Goal: Task Accomplishment & Management: Use online tool/utility

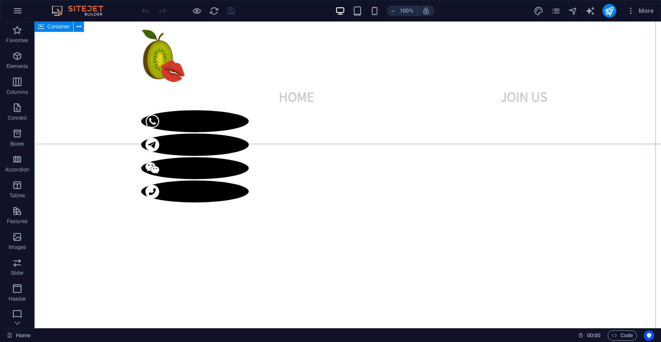
scroll to position [403, 0]
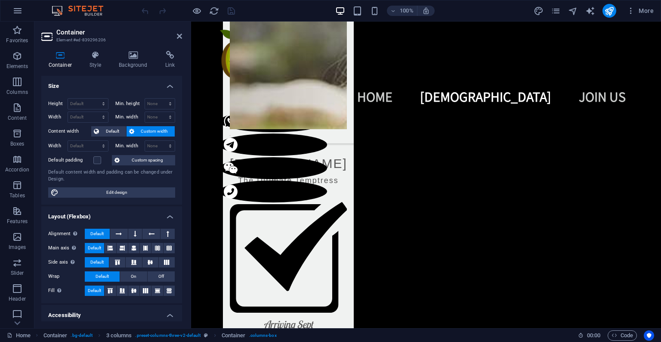
scroll to position [2013, 0]
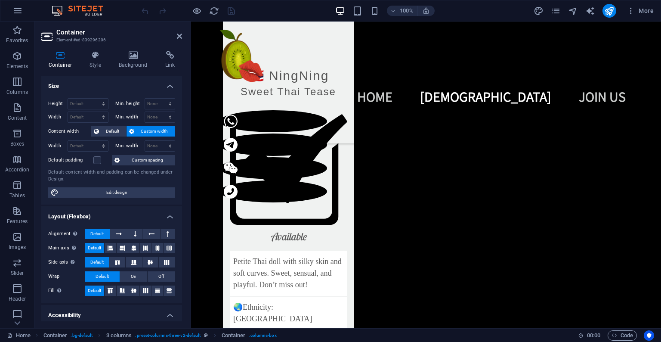
drag, startPoint x: 624, startPoint y: 123, endPoint x: 487, endPoint y: 196, distance: 154.7
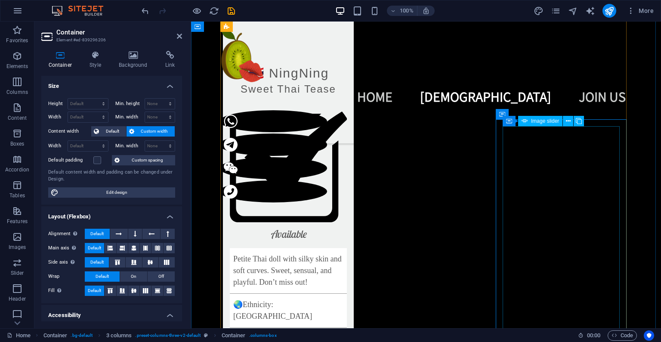
scroll to position [2245, 0]
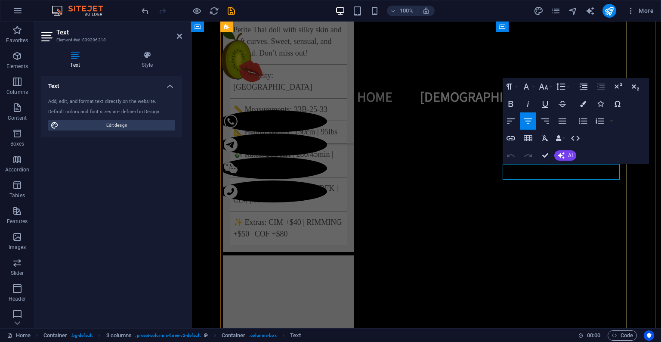
drag, startPoint x: 595, startPoint y: 172, endPoint x: 543, endPoint y: 173, distance: 52.5
drag, startPoint x: 542, startPoint y: 154, endPoint x: 508, endPoint y: 133, distance: 40.2
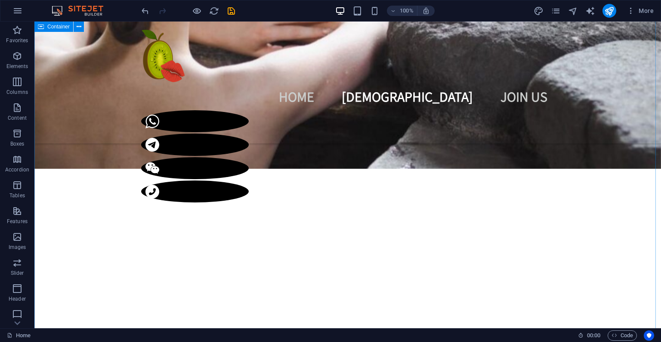
scroll to position [407, 0]
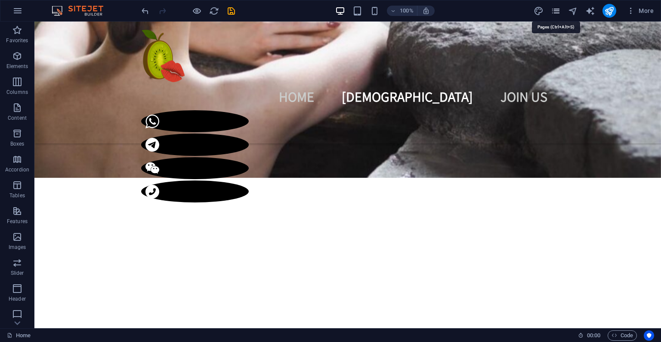
click at [554, 9] on icon "pages" at bounding box center [556, 11] width 10 height 10
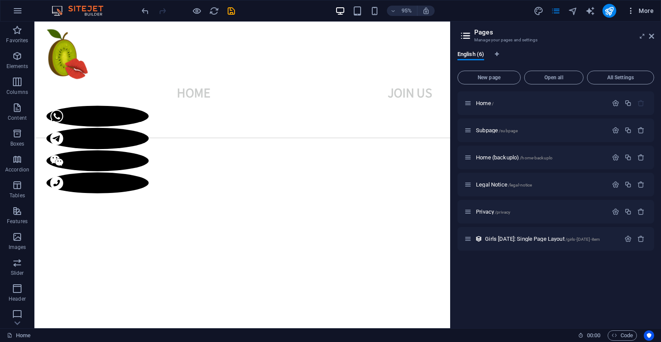
click at [630, 12] on icon "button" at bounding box center [630, 10] width 9 height 9
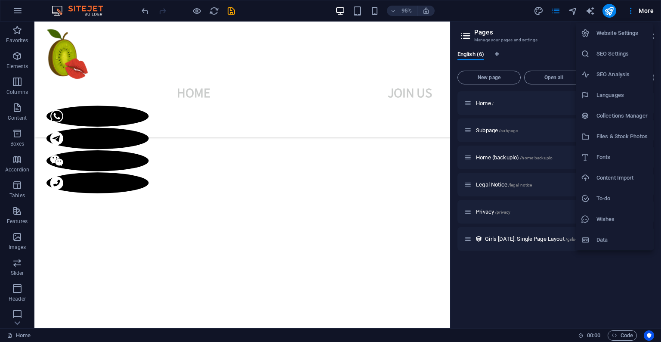
click at [496, 284] on div at bounding box center [330, 171] width 661 height 342
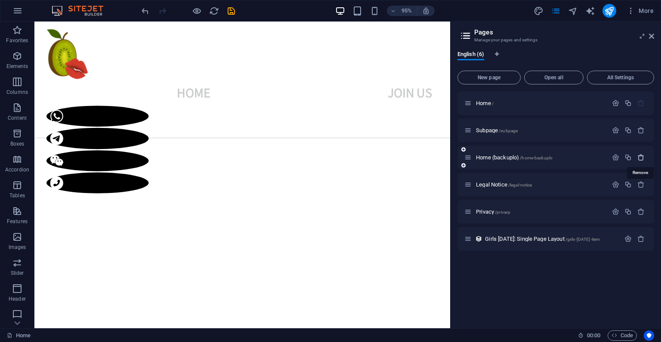
click at [642, 156] on icon "button" at bounding box center [640, 157] width 7 height 7
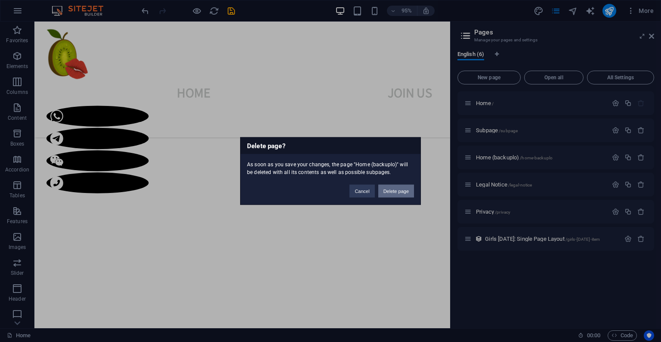
drag, startPoint x: 406, startPoint y: 194, endPoint x: 396, endPoint y: 177, distance: 20.2
click at [406, 194] on button "Delete page" at bounding box center [396, 191] width 36 height 13
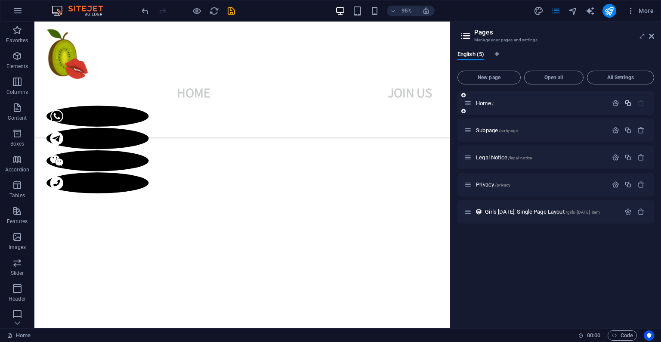
click at [627, 101] on icon "button" at bounding box center [627, 102] width 7 height 7
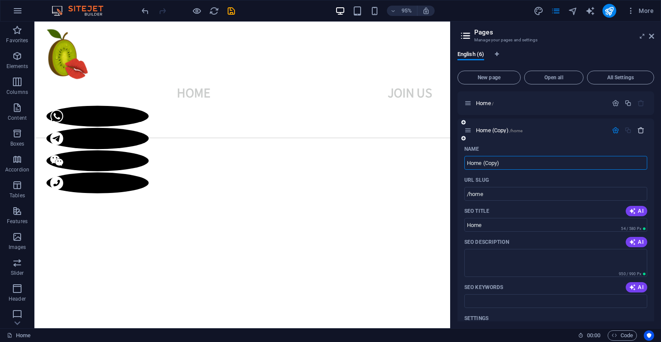
click at [641, 133] on icon "button" at bounding box center [640, 129] width 7 height 7
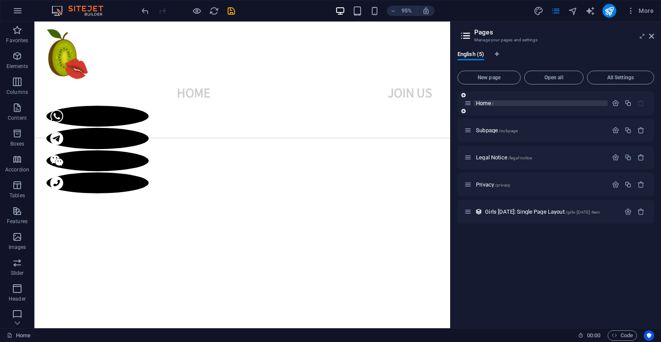
click at [508, 102] on p "Home /" at bounding box center [540, 103] width 129 height 6
click at [512, 129] on span "/subpage" at bounding box center [508, 130] width 19 height 5
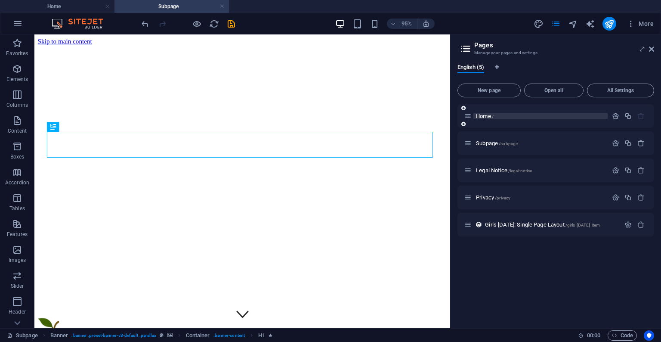
scroll to position [0, 0]
drag, startPoint x: 224, startPoint y: 7, endPoint x: 290, endPoint y: 3, distance: 66.4
click at [224, 7] on link at bounding box center [221, 7] width 5 height 8
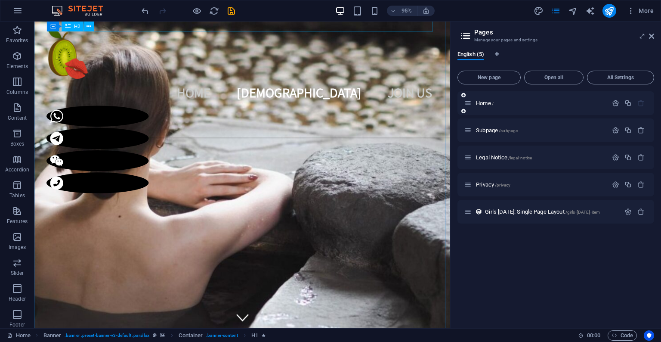
scroll to position [410, 0]
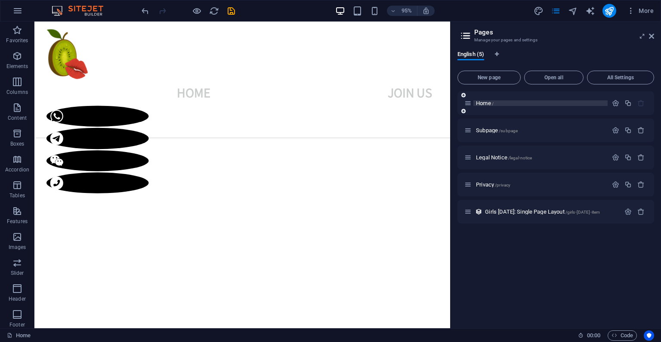
click at [484, 104] on span "Home /" at bounding box center [485, 103] width 18 height 6
click at [627, 101] on icon "button" at bounding box center [627, 102] width 7 height 7
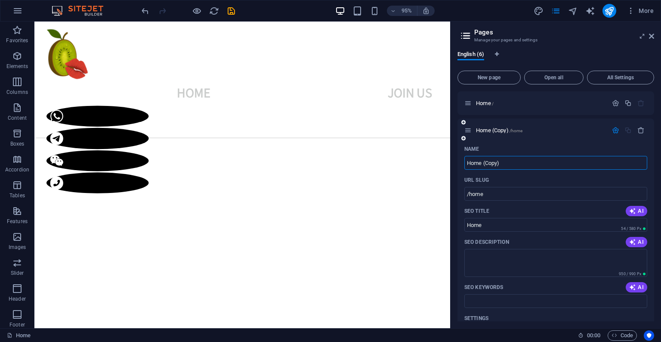
click at [506, 163] on input "Home (Copy)" at bounding box center [555, 163] width 183 height 14
drag, startPoint x: 506, startPoint y: 163, endPoint x: 484, endPoint y: 161, distance: 22.9
click at [484, 161] on input "Home (Copy)" at bounding box center [555, 163] width 183 height 14
type input "Home (backup)"
type input "/home-backup"
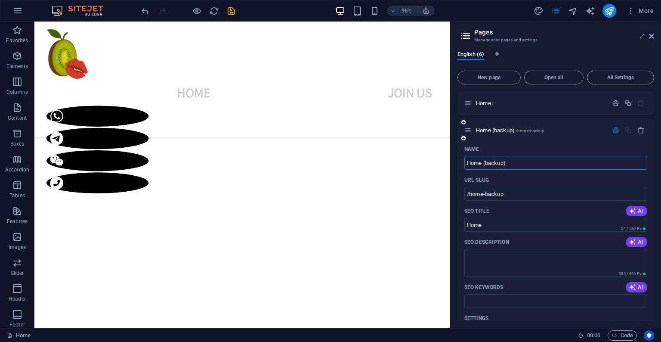
type input "Home (backup)"
click at [596, 146] on div "Name" at bounding box center [555, 149] width 183 height 14
click at [561, 131] on p "Home (backup) /home-backup" at bounding box center [540, 130] width 129 height 6
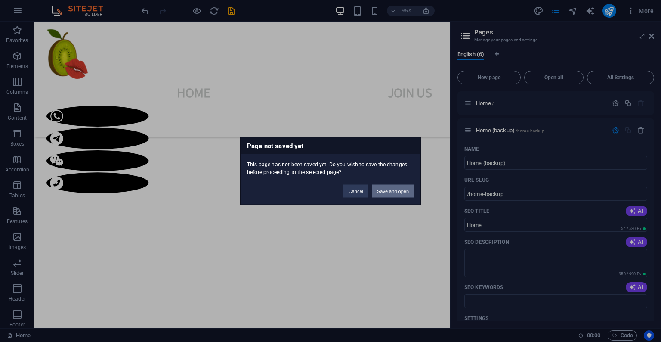
drag, startPoint x: 388, startPoint y: 190, endPoint x: 374, endPoint y: 178, distance: 18.6
click at [388, 190] on button "Save and open" at bounding box center [393, 191] width 42 height 13
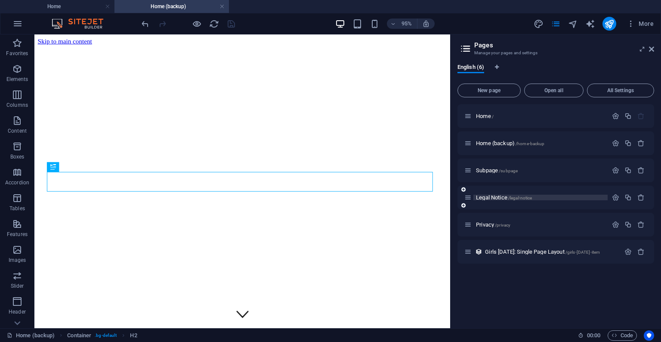
scroll to position [256, 0]
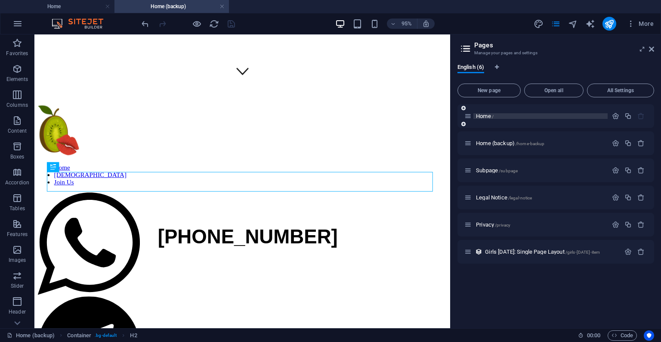
click at [539, 118] on p "Home /" at bounding box center [540, 116] width 129 height 6
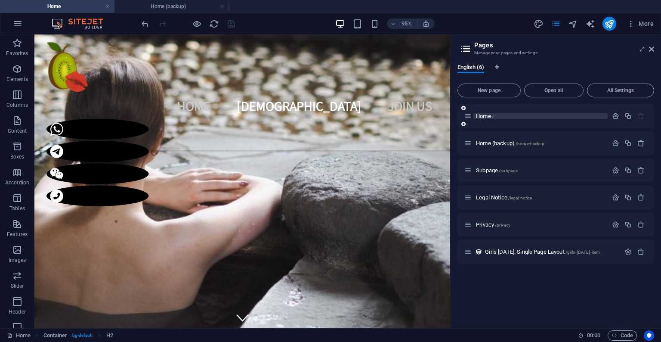
scroll to position [413, 0]
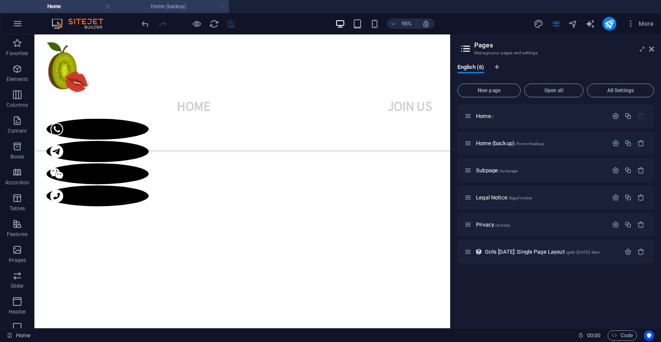
drag, startPoint x: 221, startPoint y: 7, endPoint x: 370, endPoint y: 188, distance: 234.8
click at [221, 7] on link at bounding box center [221, 7] width 5 height 8
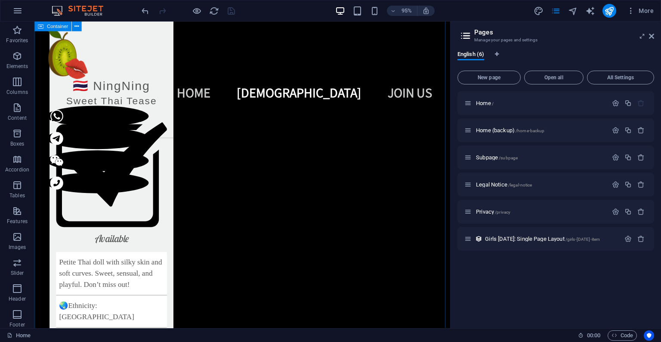
scroll to position [2012, 0]
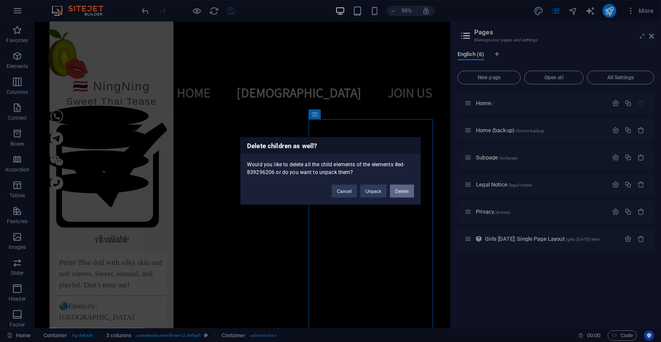
click at [403, 193] on button "Delete" at bounding box center [402, 191] width 24 height 13
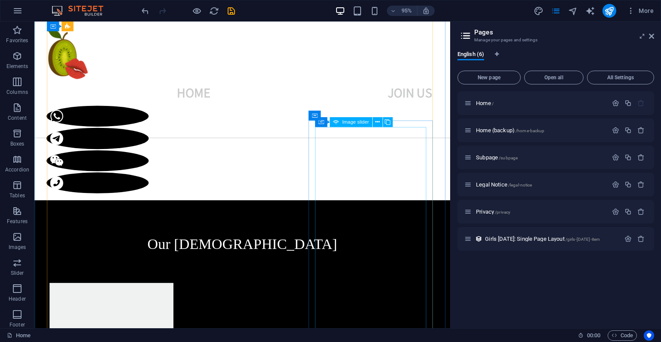
scroll to position [456, 0]
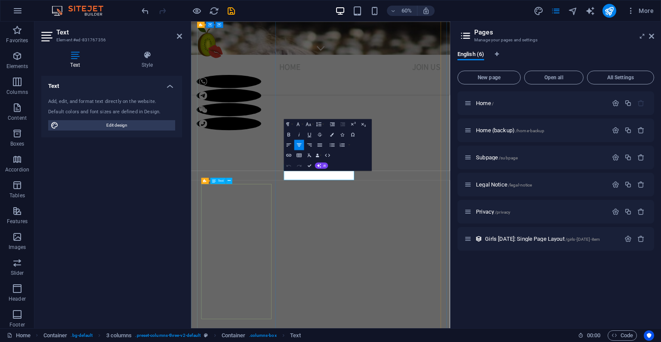
scroll to position [623, 0]
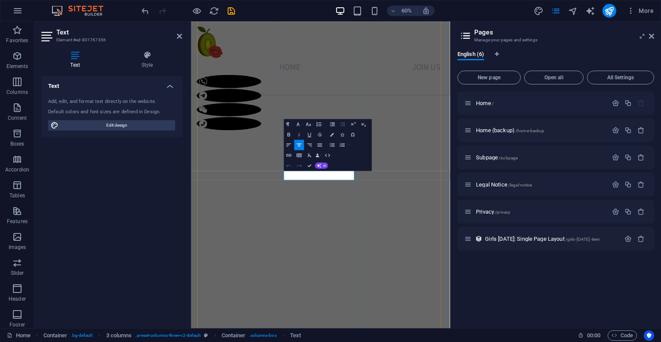
drag, startPoint x: 433, startPoint y: 277, endPoint x: 393, endPoint y: 276, distance: 40.4
drag, startPoint x: 310, startPoint y: 165, endPoint x: 296, endPoint y: 154, distance: 17.6
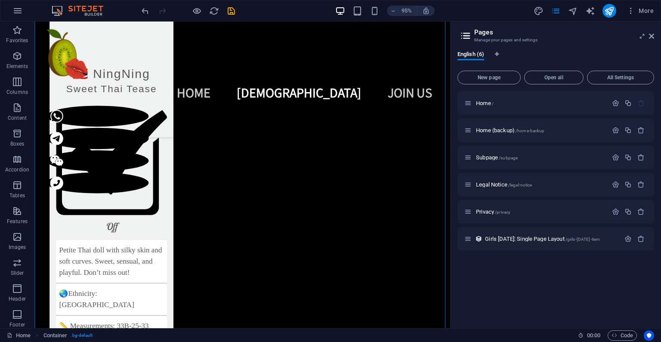
scroll to position [2018, 0]
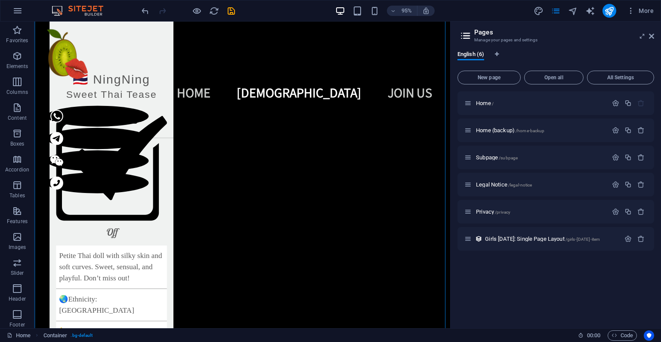
drag, startPoint x: 306, startPoint y: 188, endPoint x: 175, endPoint y: 187, distance: 130.8
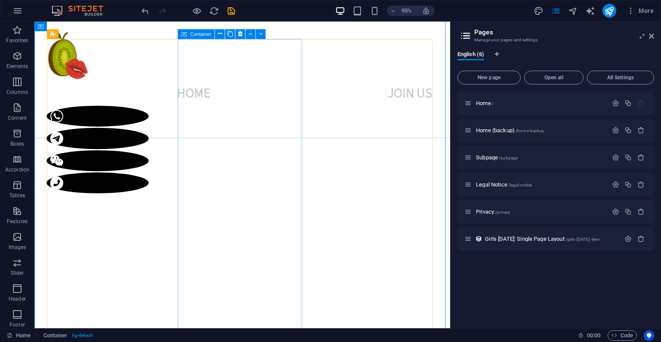
scroll to position [415, 0]
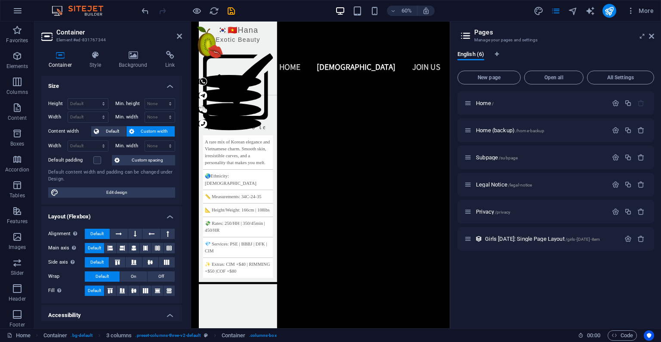
scroll to position [1701, 0]
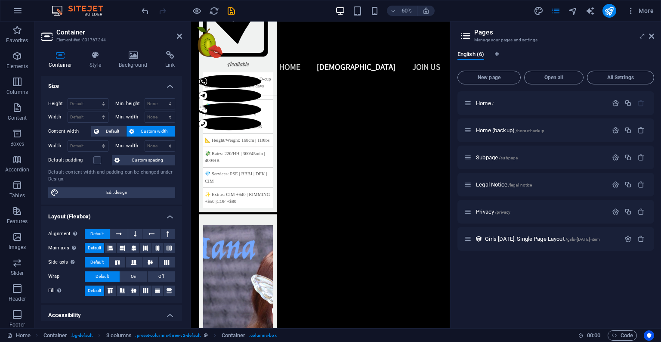
drag, startPoint x: 466, startPoint y: 146, endPoint x: 475, endPoint y: 450, distance: 303.4
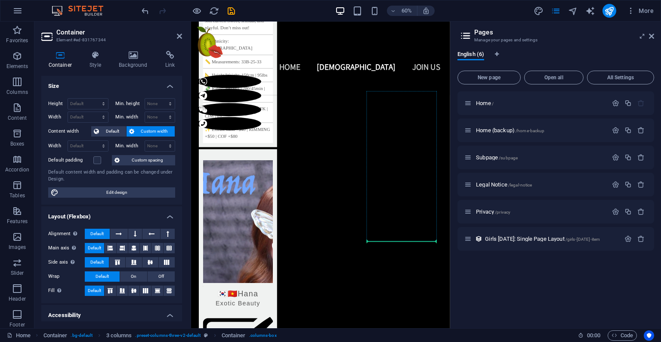
scroll to position [1914, 0]
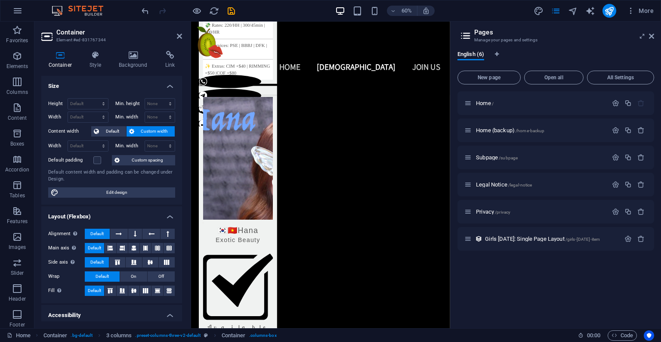
drag, startPoint x: 465, startPoint y: 250, endPoint x: 475, endPoint y: 309, distance: 59.7
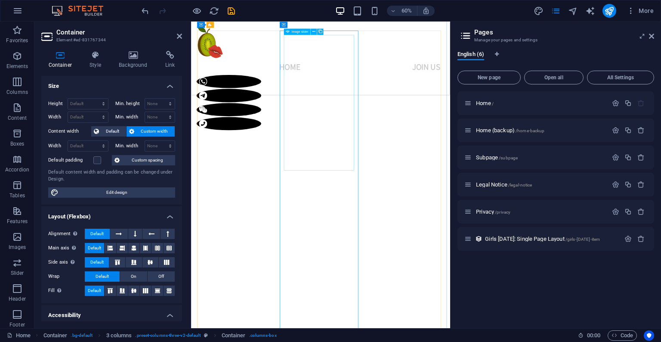
scroll to position [561, 0]
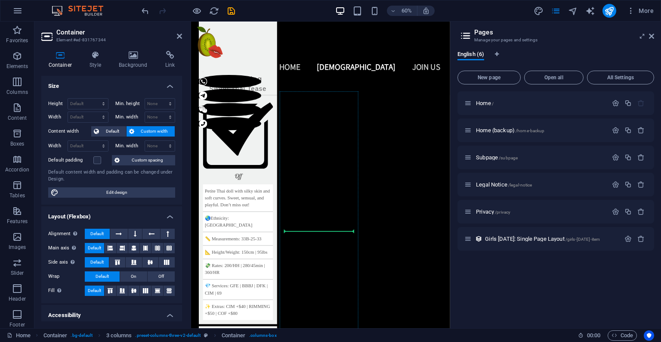
scroll to position [1619, 0]
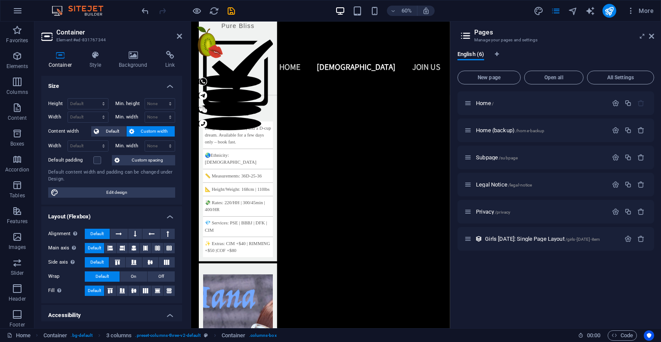
drag, startPoint x: 468, startPoint y: 130, endPoint x: 481, endPoint y: 328, distance: 198.7
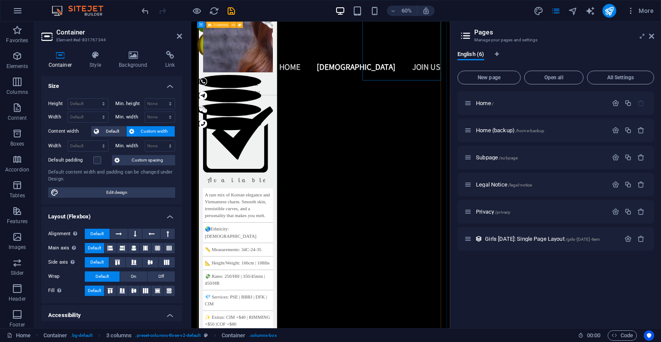
scroll to position [2109, 0]
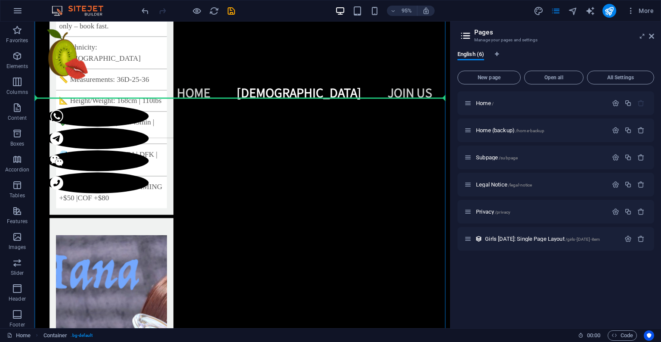
scroll to position [1597, 0]
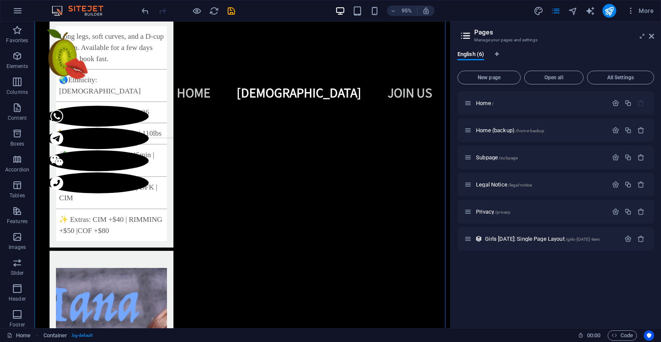
drag, startPoint x: 173, startPoint y: 183, endPoint x: 323, endPoint y: 147, distance: 153.6
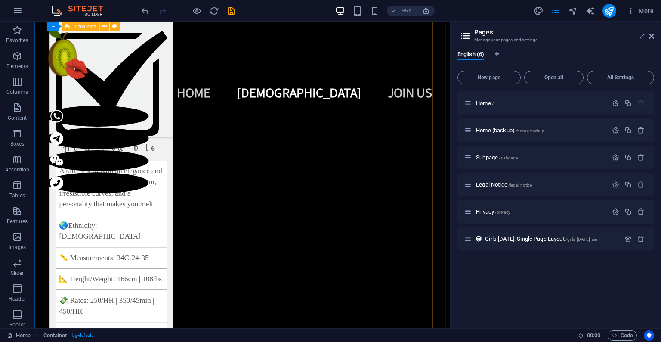
scroll to position [2080, 0]
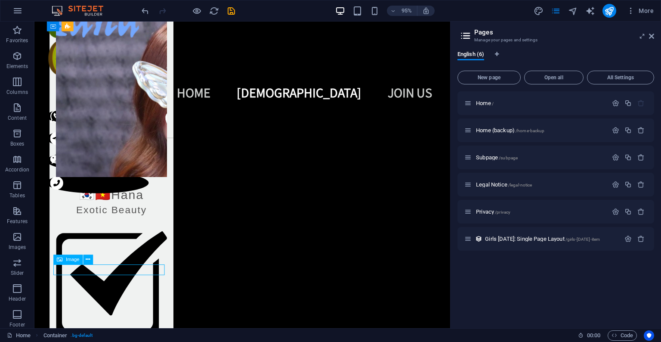
select select "px"
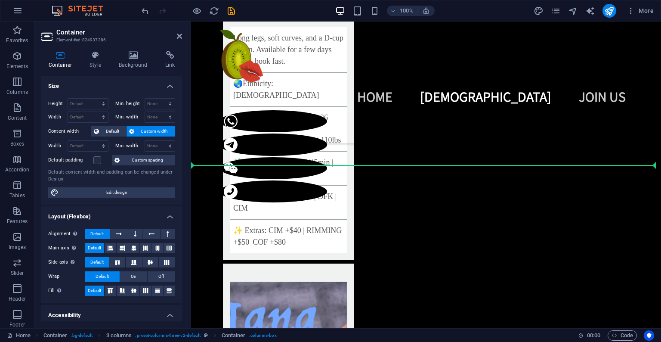
scroll to position [1542, 0]
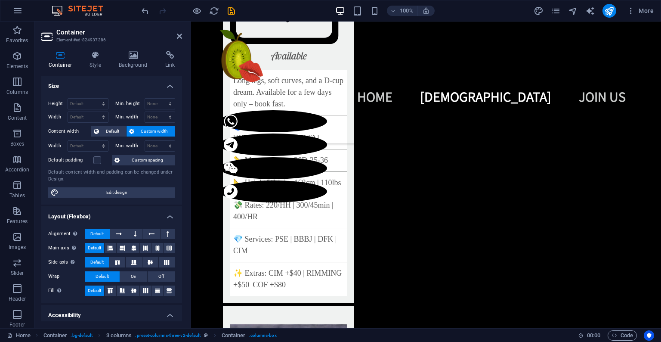
drag, startPoint x: 347, startPoint y: 236, endPoint x: 624, endPoint y: 109, distance: 304.7
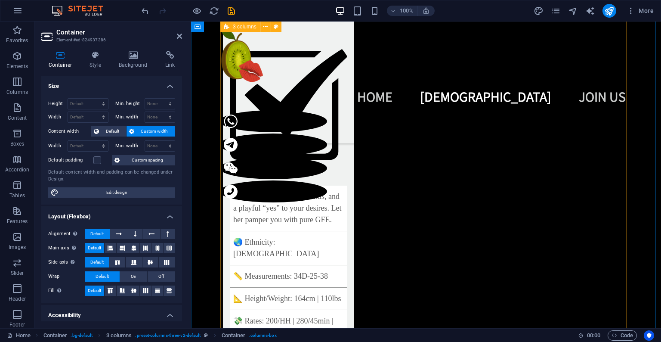
scroll to position [2736, 0]
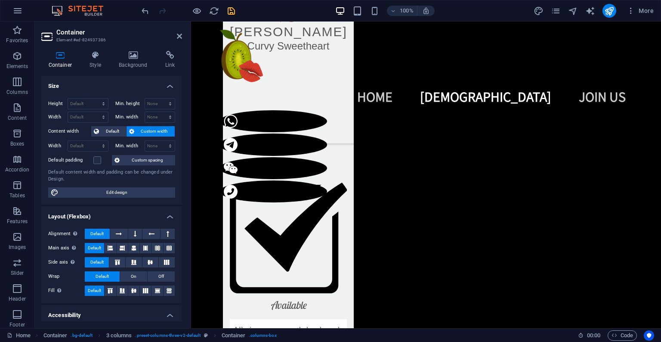
click at [228, 12] on icon "save" at bounding box center [231, 11] width 10 height 10
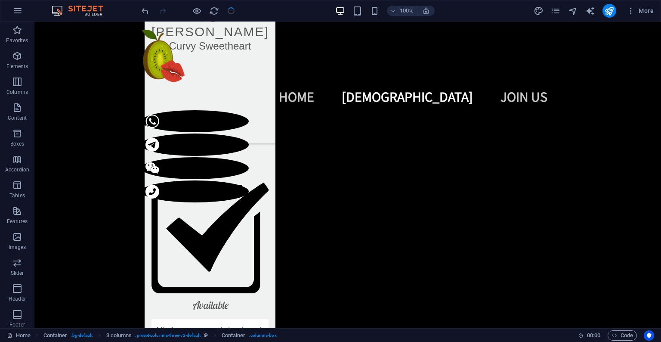
scroll to position [1678, 0]
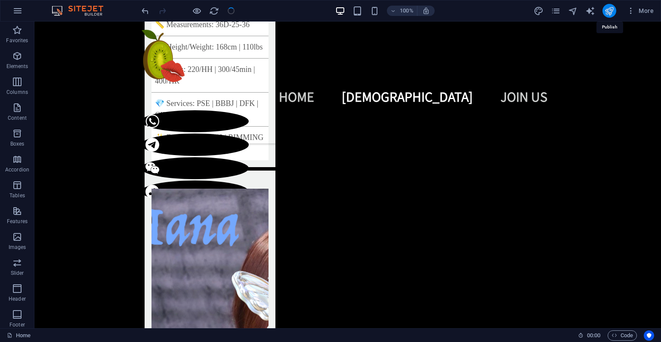
click at [608, 10] on icon "publish" at bounding box center [609, 11] width 10 height 10
click at [606, 12] on icon "publish" at bounding box center [609, 11] width 10 height 10
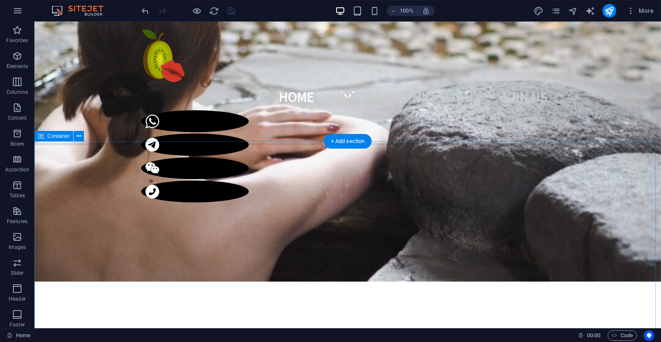
scroll to position [303, 0]
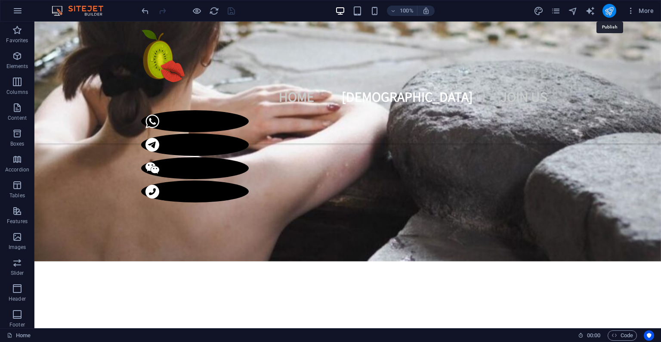
click at [612, 11] on icon "publish" at bounding box center [609, 11] width 10 height 10
